Goal: Navigation & Orientation: Find specific page/section

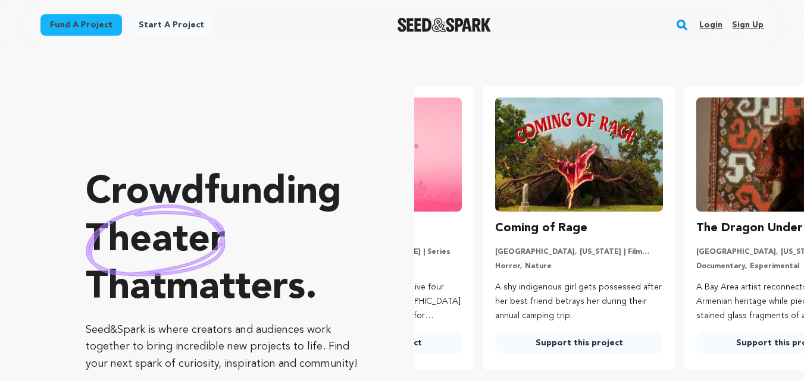
scroll to position [0, 211]
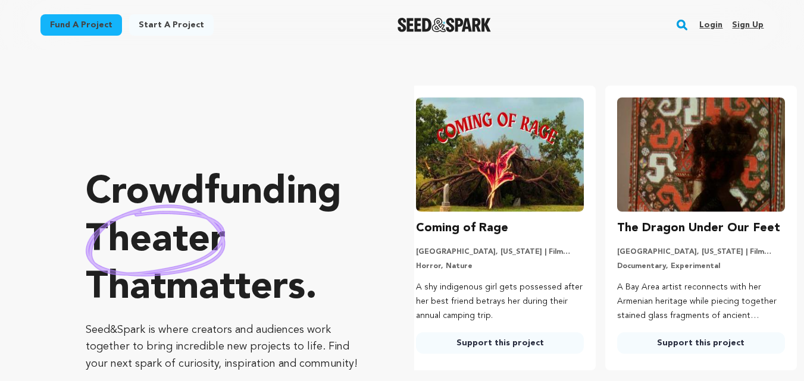
click at [741, 29] on link "Sign up" at bounding box center [748, 24] width 32 height 19
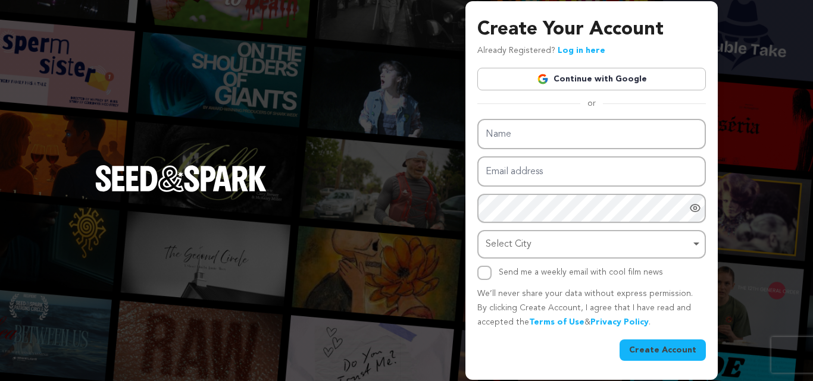
click at [547, 73] on img at bounding box center [543, 79] width 12 height 12
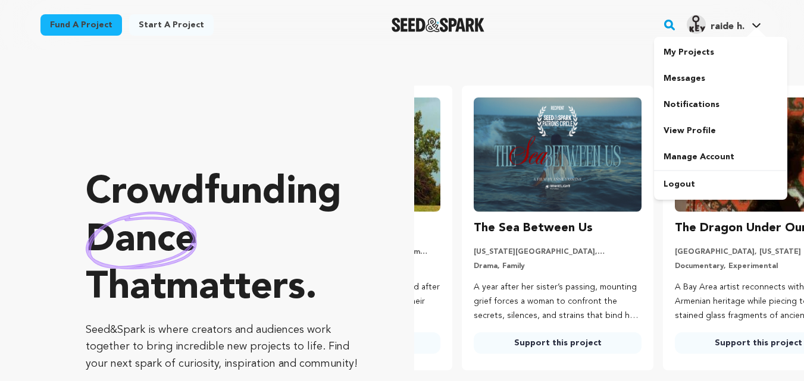
drag, startPoint x: 694, startPoint y: 133, endPoint x: 578, endPoint y: 100, distance: 120.7
click at [694, 134] on link "View Profile" at bounding box center [720, 131] width 133 height 26
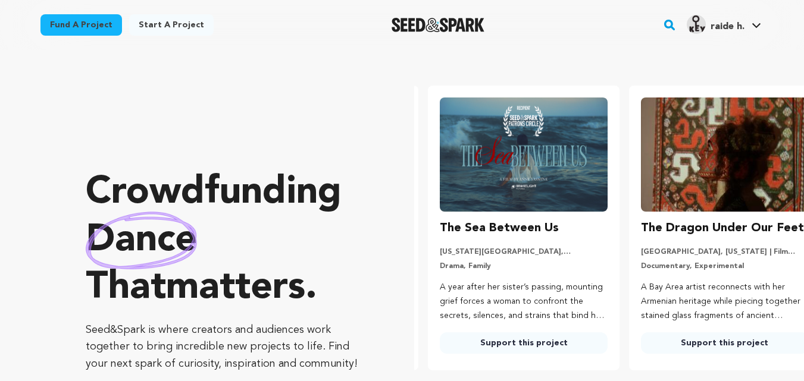
scroll to position [0, 211]
